Goal: Find specific page/section: Find specific page/section

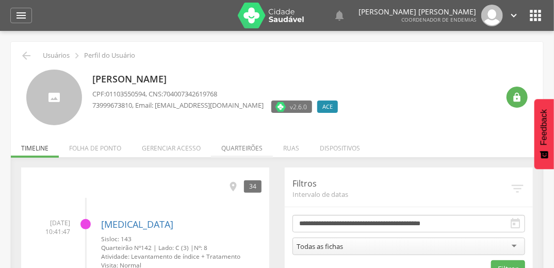
click at [243, 148] on li "Quarteirões" at bounding box center [242, 146] width 62 height 24
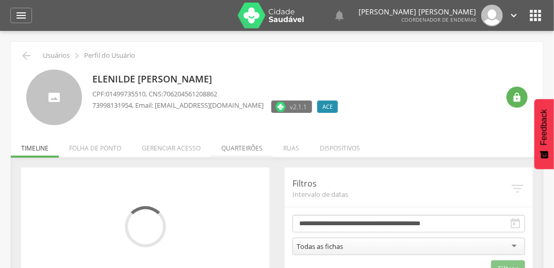
click at [244, 146] on li "Quarteirões" at bounding box center [242, 146] width 62 height 24
click at [246, 146] on li "Quarteirões" at bounding box center [242, 146] width 62 height 24
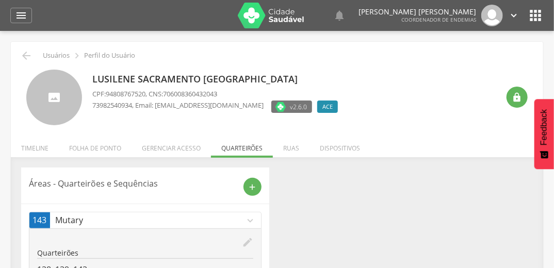
click at [536, 17] on icon "" at bounding box center [535, 15] width 17 height 17
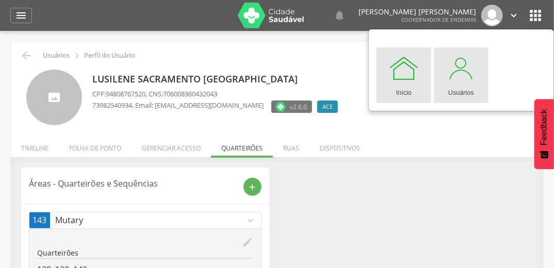
click at [458, 83] on div at bounding box center [461, 68] width 31 height 31
